Goal: Task Accomplishment & Management: Use online tool/utility

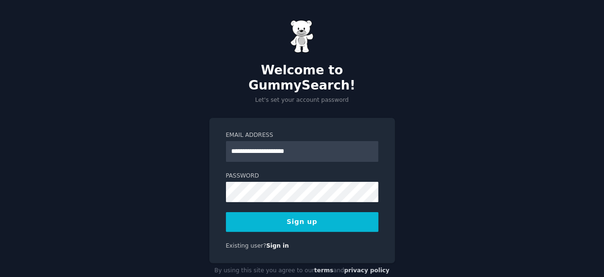
type input "**********"
click at [299, 212] on button "Sign up" at bounding box center [302, 222] width 152 height 20
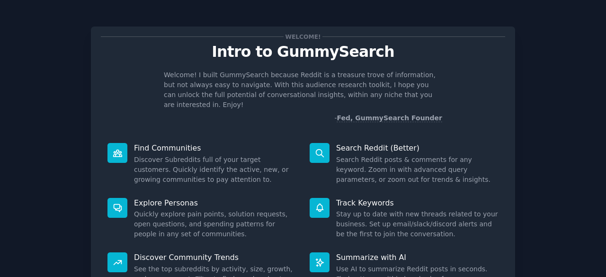
scroll to position [93, 0]
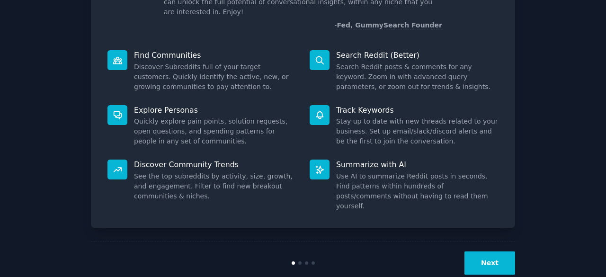
click at [499, 251] on button "Next" at bounding box center [489, 262] width 51 height 23
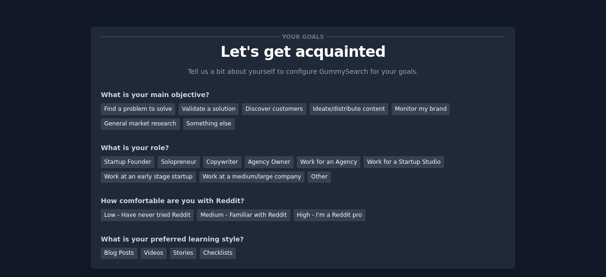
click at [93, 66] on div "Your goals Let's get acquainted Tell us a bit about yourself to configure Gummy…" at bounding box center [303, 148] width 424 height 242
click at [144, 107] on div "Find a problem to solve" at bounding box center [138, 109] width 74 height 12
click at [163, 160] on div "Solopreneur" at bounding box center [179, 162] width 42 height 12
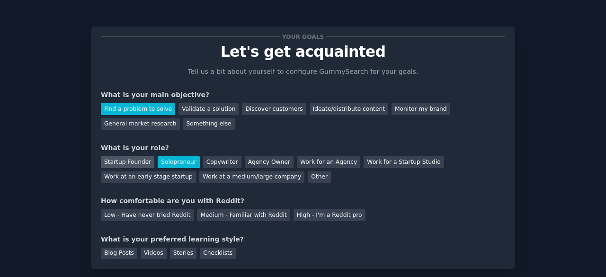
click at [139, 159] on div "Startup Founder" at bounding box center [127, 162] width 53 height 12
click at [166, 160] on div "Solopreneur" at bounding box center [179, 162] width 42 height 12
click at [233, 218] on div "Medium - Familiar with Reddit" at bounding box center [243, 215] width 93 height 12
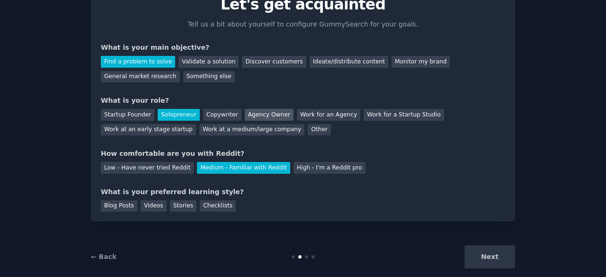
scroll to position [62, 0]
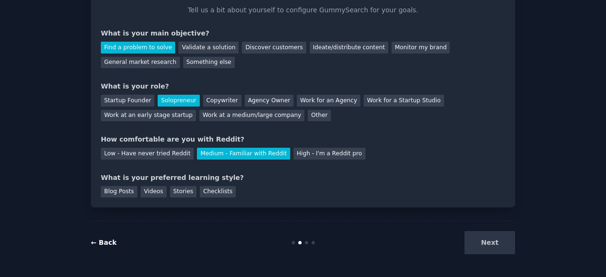
click at [106, 244] on link "← Back" at bounding box center [104, 243] width 26 height 8
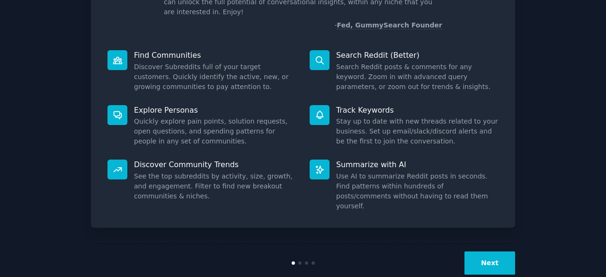
click at [485, 251] on button "Next" at bounding box center [489, 262] width 51 height 23
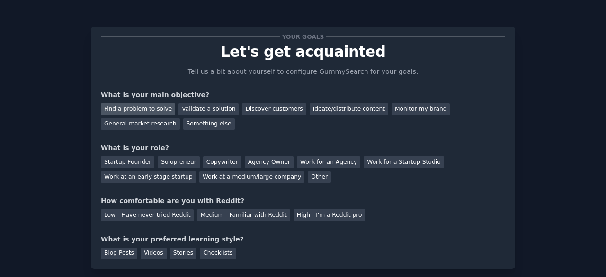
click at [135, 108] on div "Find a problem to solve" at bounding box center [138, 109] width 74 height 12
click at [166, 166] on div "Solopreneur" at bounding box center [179, 162] width 42 height 12
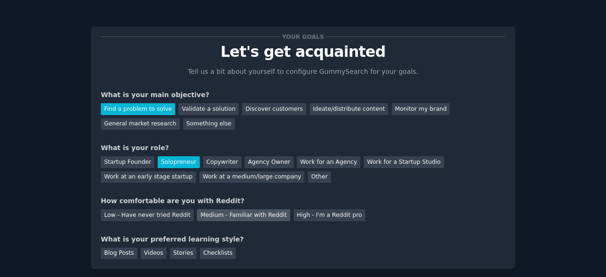
click at [222, 216] on div "Medium - Familiar with Reddit" at bounding box center [243, 215] width 93 height 12
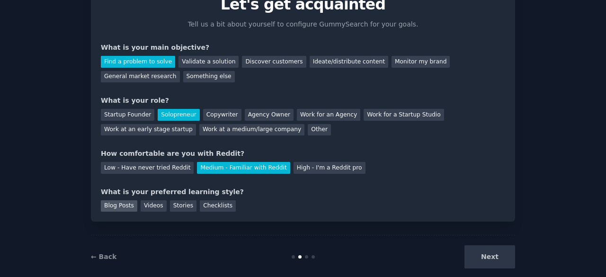
click at [110, 205] on div "Blog Posts" at bounding box center [119, 206] width 36 height 12
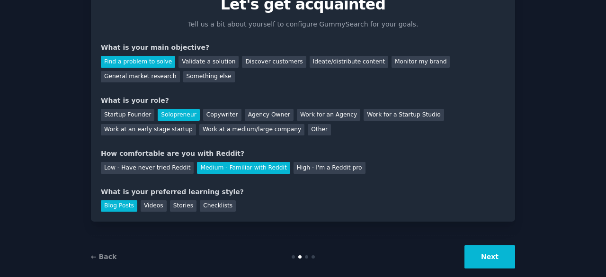
click at [489, 257] on button "Next" at bounding box center [489, 256] width 51 height 23
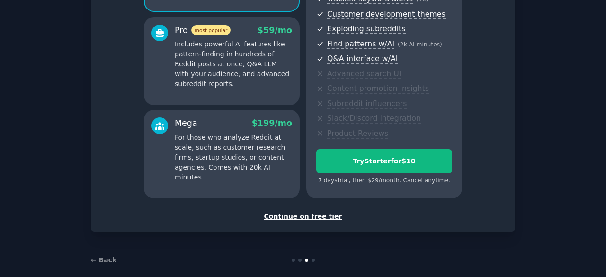
scroll to position [171, 0]
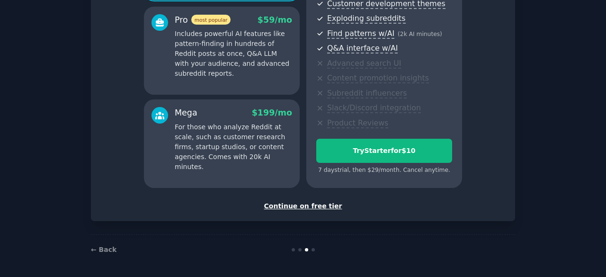
click at [300, 204] on div "Continue on free tier" at bounding box center [303, 206] width 404 height 10
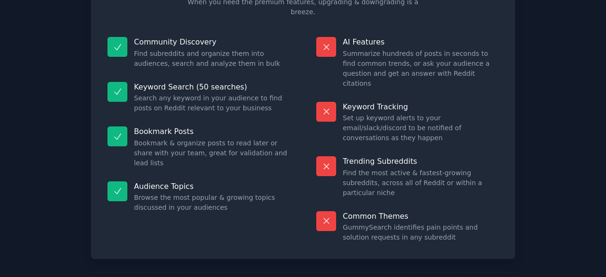
scroll to position [91, 0]
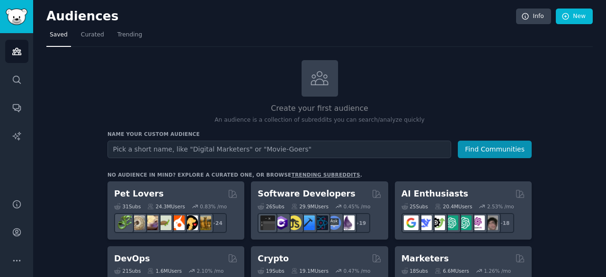
click at [151, 92] on div "Create your first audience An audience is a collection of subreddits you can se…" at bounding box center [319, 92] width 424 height 64
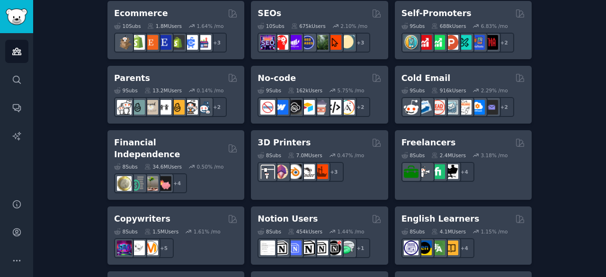
scroll to position [814, 0]
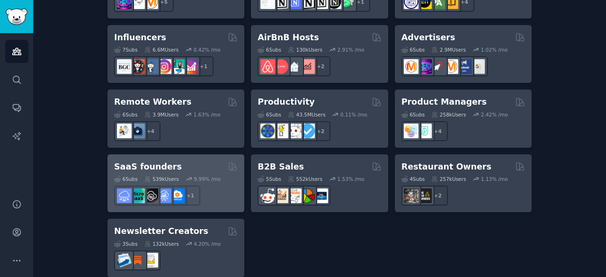
click at [160, 172] on div "6 Sub s 539k Users 9.99 % /mo + 1" at bounding box center [176, 188] width 124 height 33
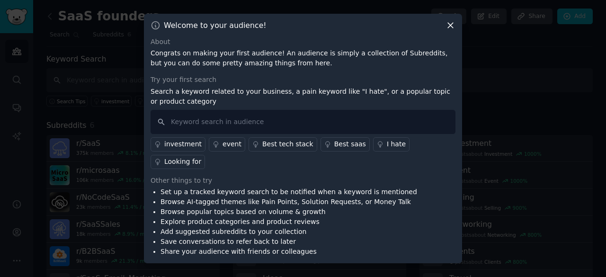
click at [453, 30] on icon at bounding box center [450, 25] width 10 height 10
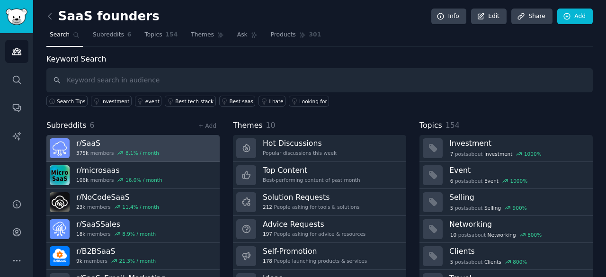
click at [101, 141] on h3 "r/ SaaS" at bounding box center [117, 143] width 83 height 10
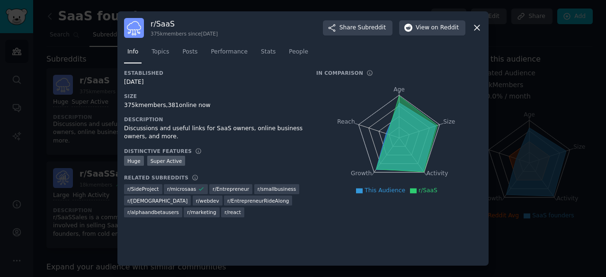
click at [475, 28] on icon at bounding box center [477, 28] width 10 height 10
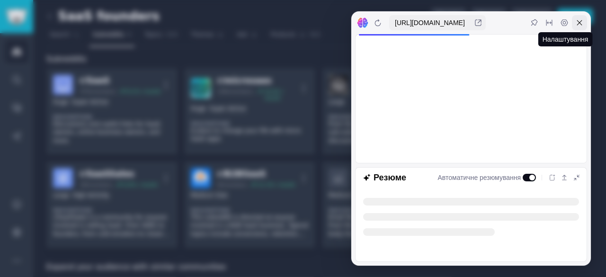
click at [578, 23] on icon at bounding box center [579, 22] width 5 height 5
